Goal: Transaction & Acquisition: Download file/media

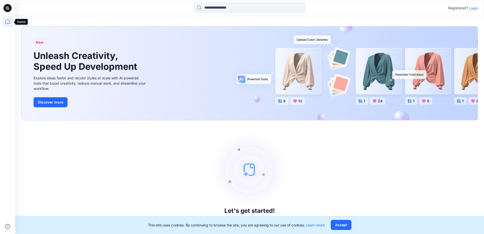
click at [8, 21] on icon at bounding box center [7, 21] width 11 height 11
click at [471, 7] on p "Login" at bounding box center [472, 8] width 9 height 5
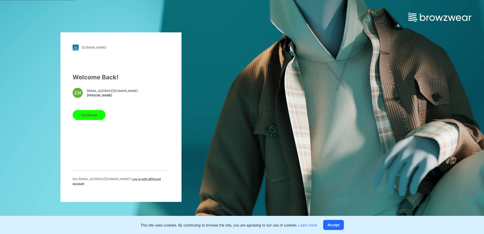
click at [97, 114] on button "Continue" at bounding box center [89, 115] width 33 height 10
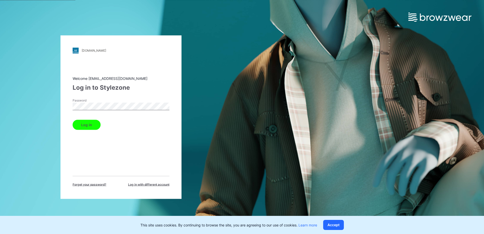
click at [86, 124] on button "Log in" at bounding box center [87, 125] width 28 height 10
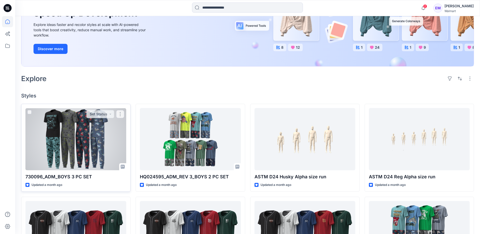
scroll to position [76, 0]
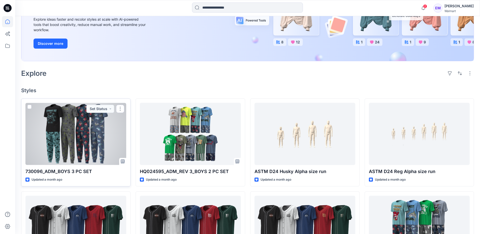
click at [54, 128] on div at bounding box center [75, 134] width 101 height 62
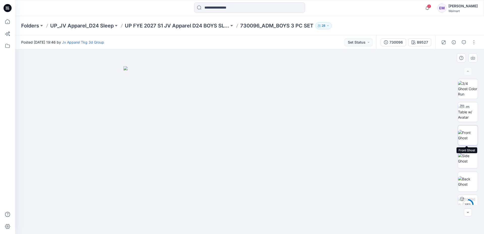
click at [464, 133] on img at bounding box center [468, 135] width 20 height 11
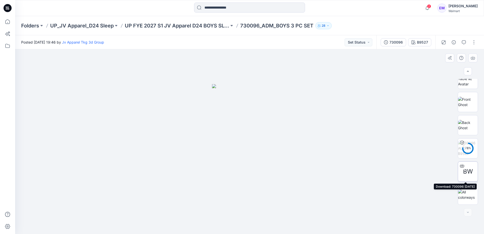
click at [466, 170] on span "BW" at bounding box center [468, 171] width 10 height 9
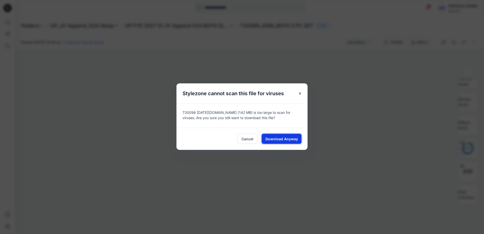
click at [280, 134] on button "Download Anyway" at bounding box center [281, 139] width 40 height 10
